Goal: Task Accomplishment & Management: Use online tool/utility

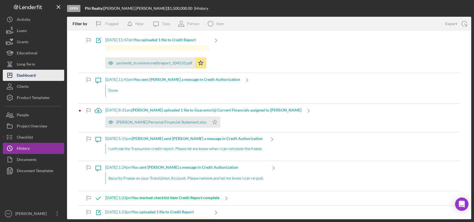
click at [31, 72] on div "Dashboard" at bounding box center [26, 76] width 19 height 13
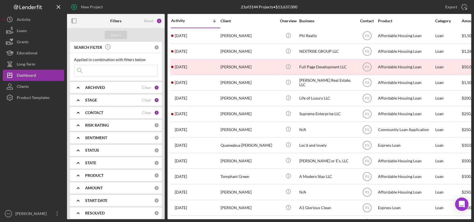
click at [105, 70] on input at bounding box center [115, 70] width 83 height 11
type input "we care"
click at [102, 112] on b "CONTACT" at bounding box center [94, 112] width 18 height 4
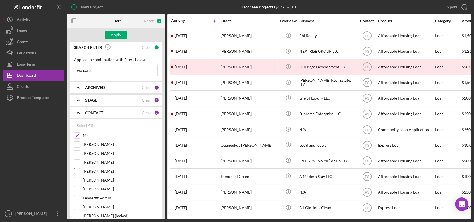
click at [85, 172] on label "[PERSON_NAME]" at bounding box center [120, 172] width 75 height 6
click at [80, 172] on input "[PERSON_NAME]" at bounding box center [77, 172] width 6 height 6
checkbox input "true"
click at [118, 39] on div "Apply" at bounding box center [116, 35] width 98 height 14
click at [120, 36] on div "Apply" at bounding box center [116, 35] width 10 height 8
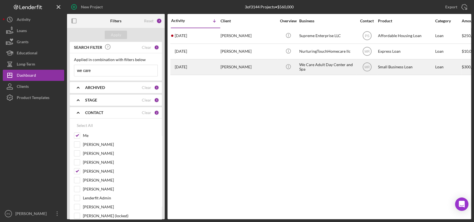
click at [238, 67] on div "[PERSON_NAME]" at bounding box center [248, 67] width 56 height 15
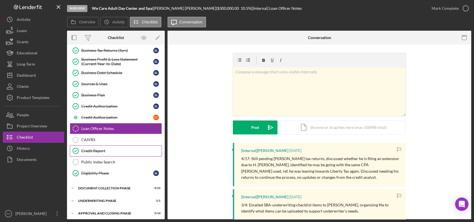
scroll to position [139, 0]
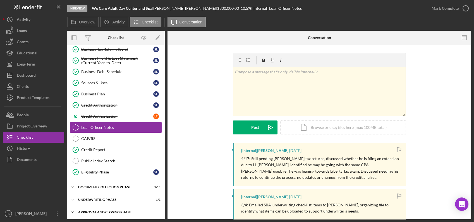
click at [86, 211] on div "Approval and Closing Phase" at bounding box center [118, 212] width 80 height 3
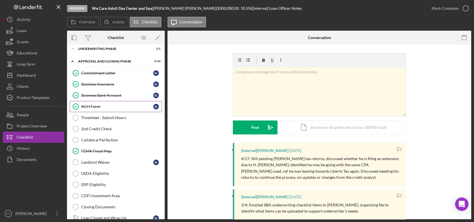
scroll to position [297, 0]
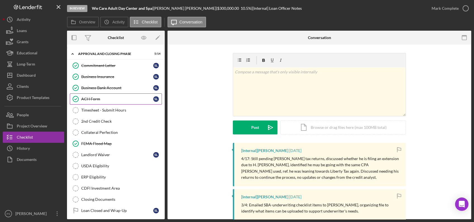
click at [93, 97] on div "ACH Form" at bounding box center [117, 99] width 72 height 4
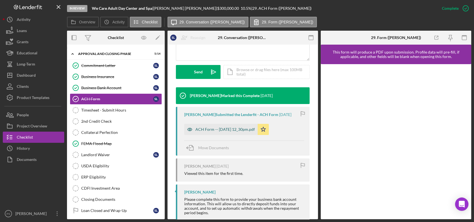
scroll to position [168, 0]
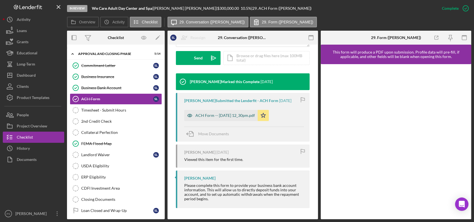
click at [237, 115] on div "ACH Form -- [DATE] 12_30pm.pdf" at bounding box center [224, 115] width 59 height 4
